Goal: Transaction & Acquisition: Purchase product/service

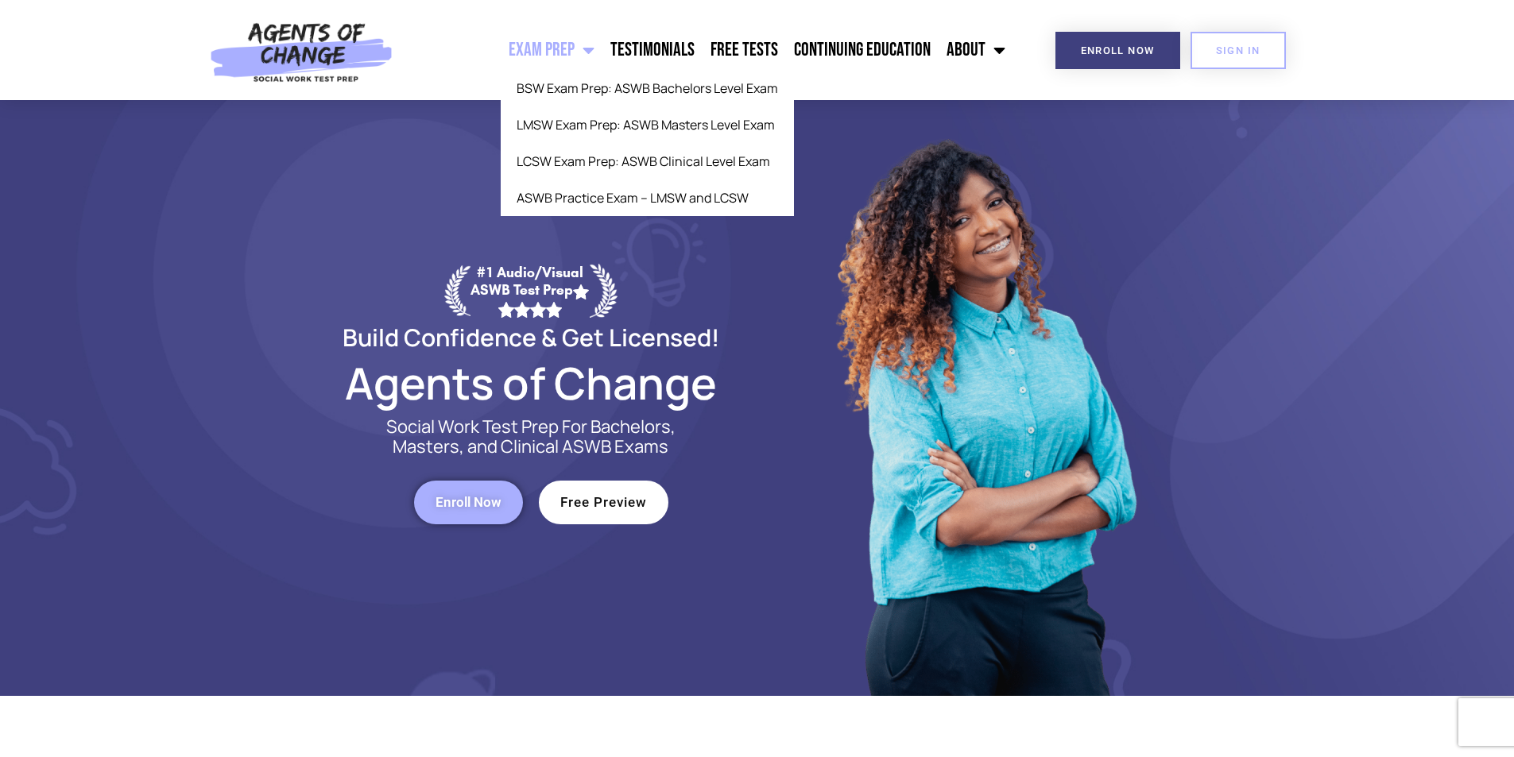
click at [555, 52] on link "Exam Prep" at bounding box center [552, 50] width 102 height 40
click at [596, 167] on link "LCSW Exam Prep: ASWB Clinical Level Exam" at bounding box center [647, 161] width 293 height 37
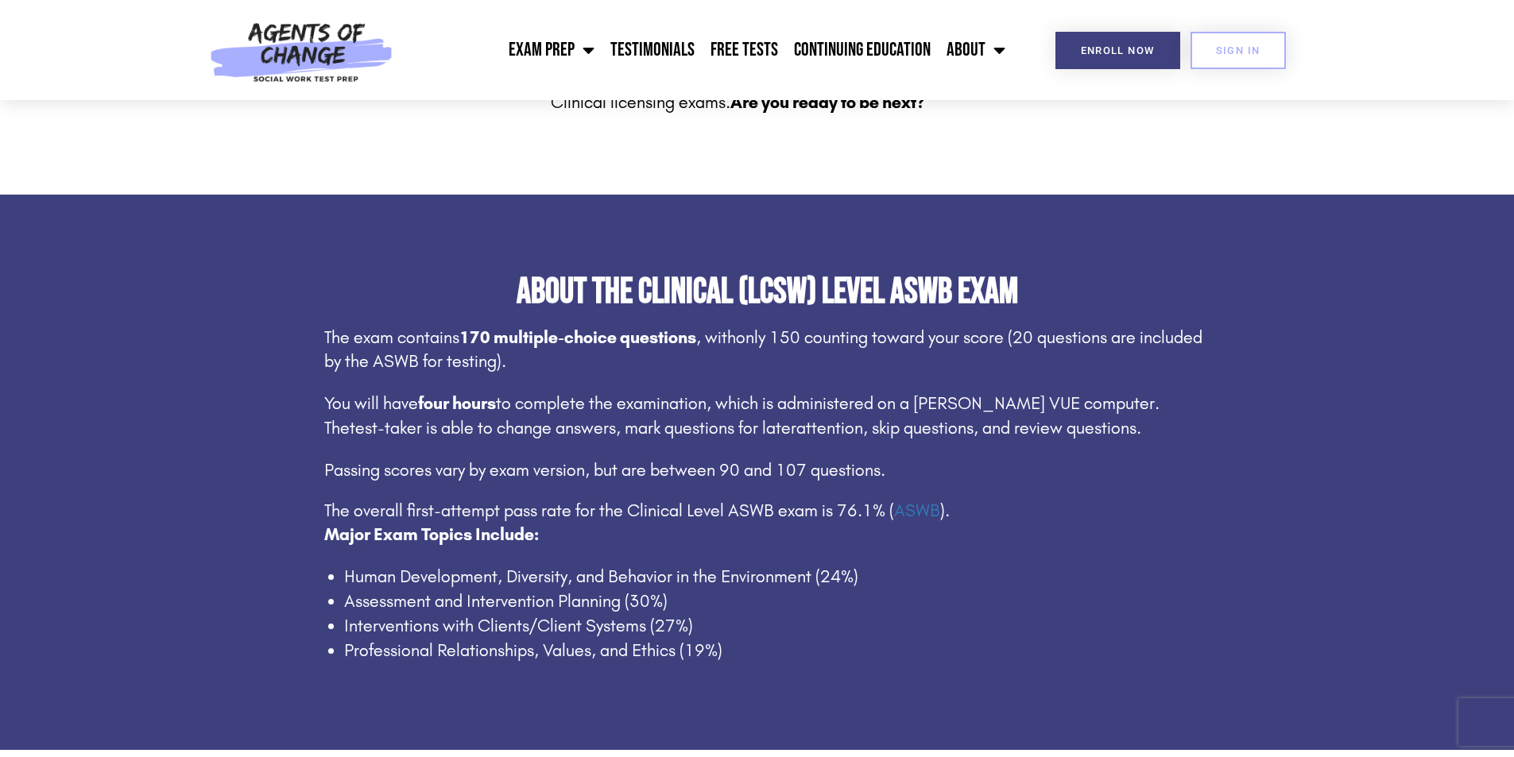
scroll to position [715, 0]
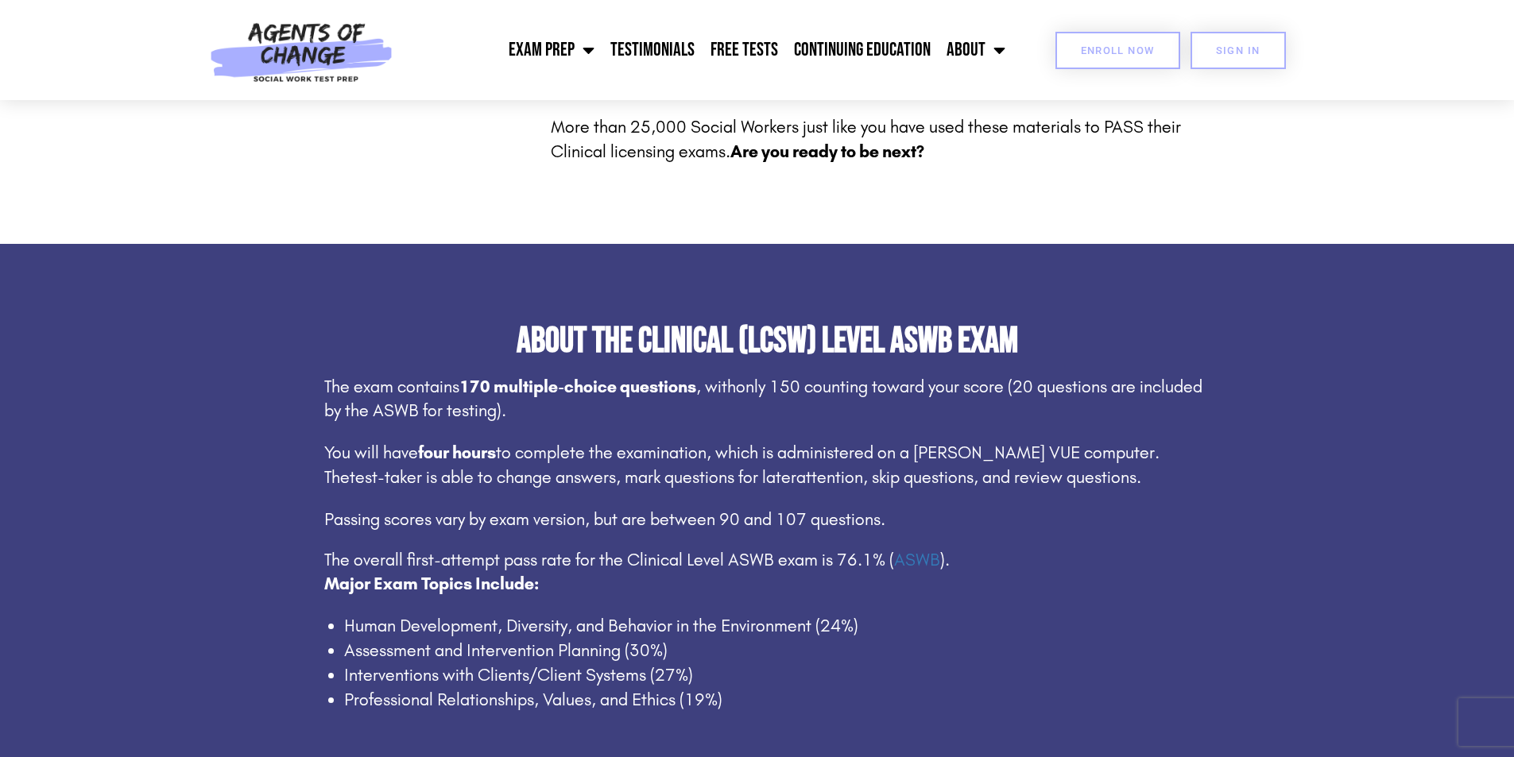
click at [1098, 59] on link "Enroll Now" at bounding box center [1117, 50] width 125 height 37
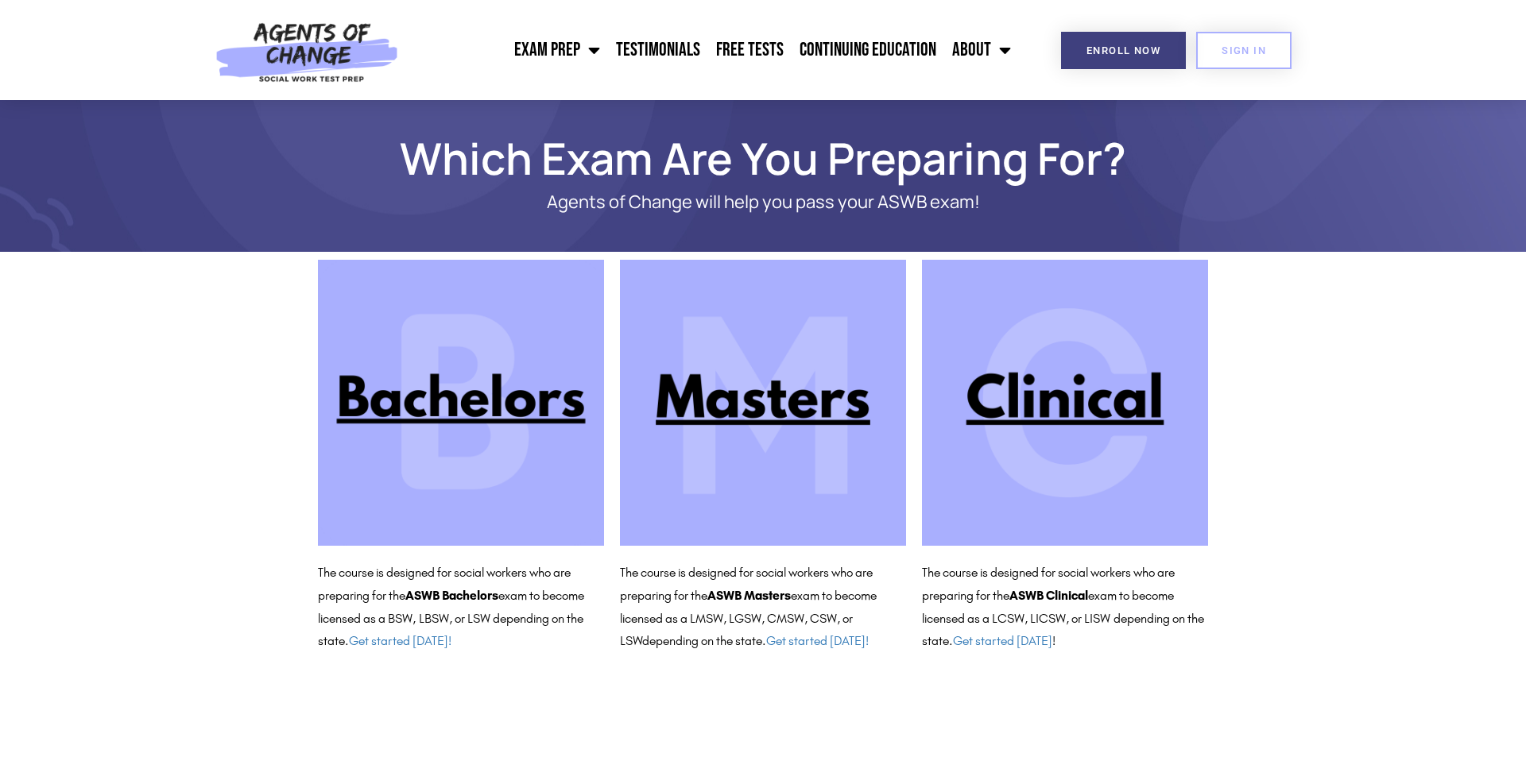
click at [1012, 429] on img at bounding box center [1065, 403] width 286 height 286
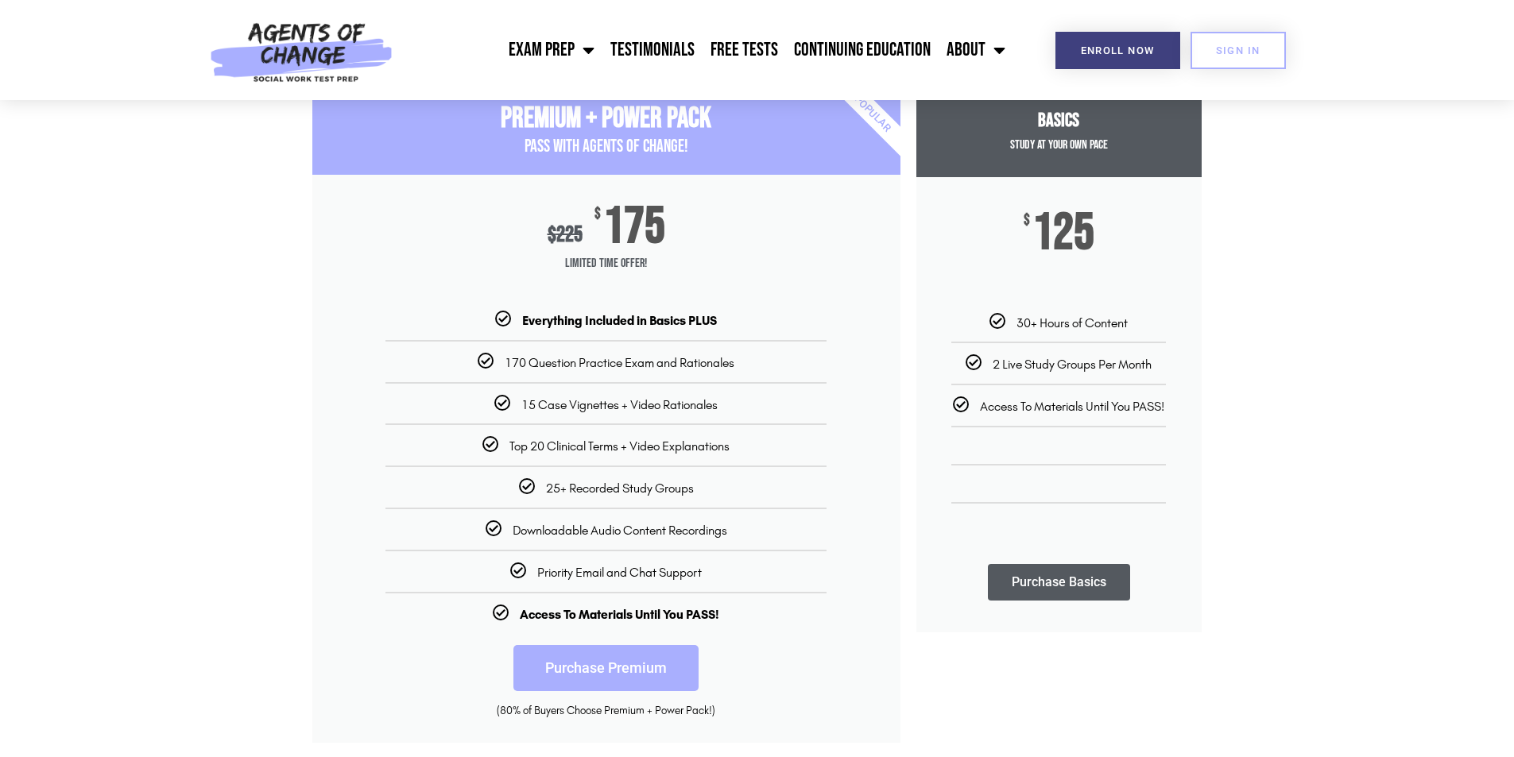
scroll to position [318, 0]
